Goal: Find specific page/section: Find specific page/section

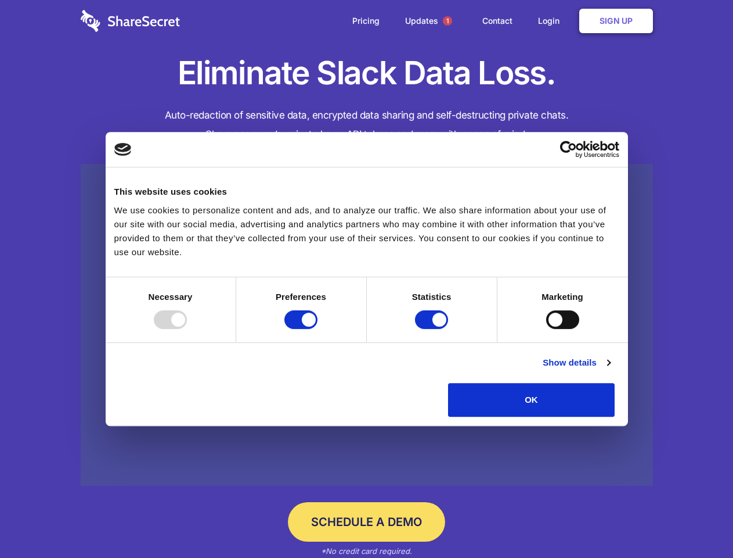
click at [187, 329] on div at bounding box center [170, 319] width 33 height 19
click at [318, 329] on input "Preferences" at bounding box center [301, 319] width 33 height 19
checkbox input "false"
click at [433, 329] on input "Statistics" at bounding box center [431, 319] width 33 height 19
checkbox input "false"
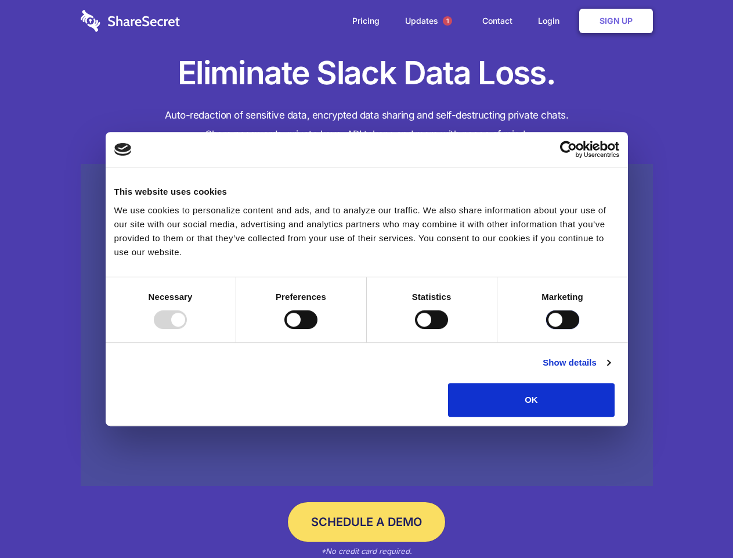
click at [546, 329] on input "Marketing" at bounding box center [562, 319] width 33 height 19
checkbox input "true"
click at [610, 369] on link "Show details" at bounding box center [576, 362] width 67 height 14
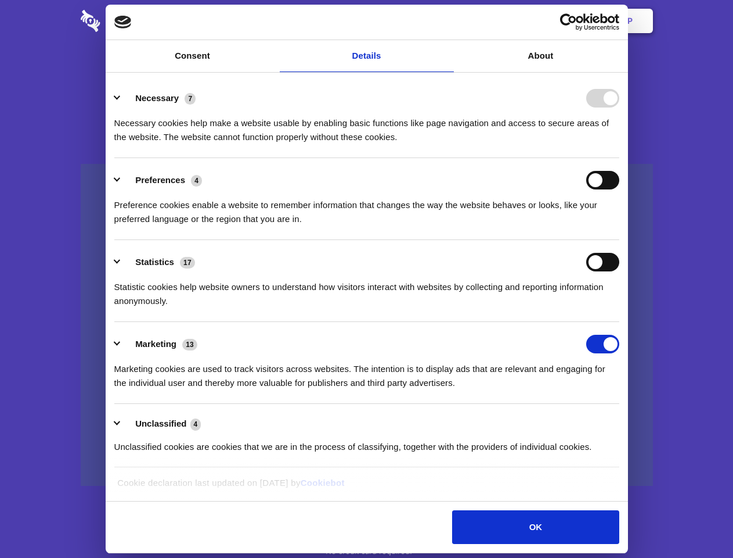
click at [620, 158] on li "Necessary 7 Necessary cookies help make a website usable by enabling basic func…" at bounding box center [366, 117] width 505 height 82
click at [447, 21] on span "1" at bounding box center [447, 20] width 9 height 9
